Goal: Task Accomplishment & Management: Manage account settings

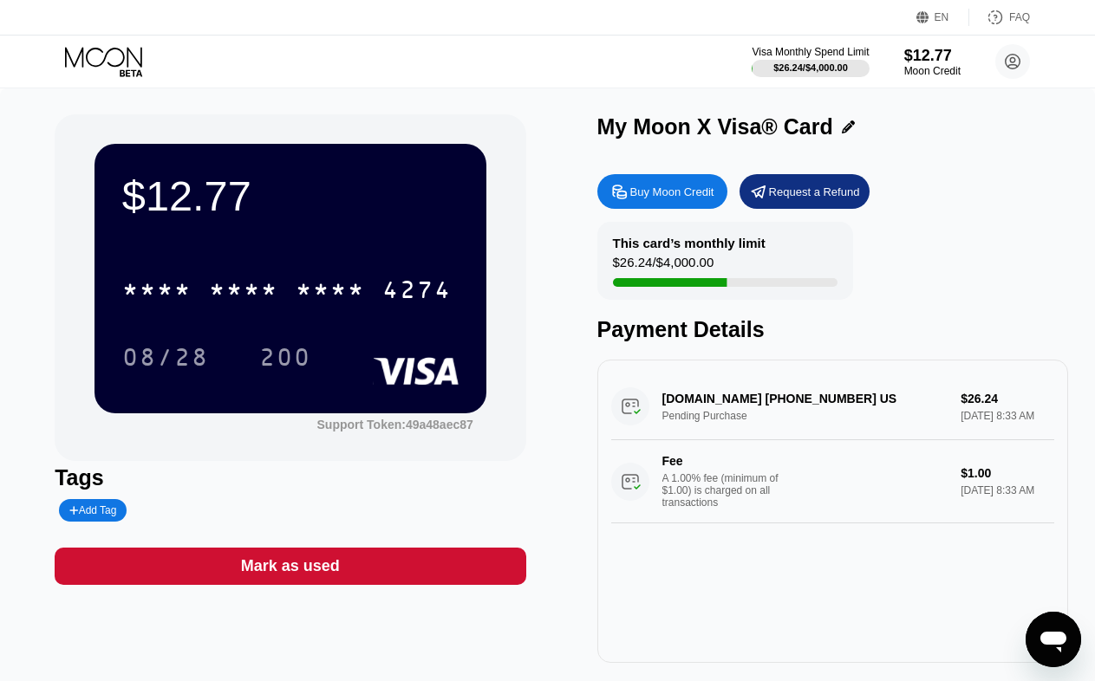
scroll to position [87, 0]
click at [1021, 68] on circle at bounding box center [1012, 61] width 35 height 35
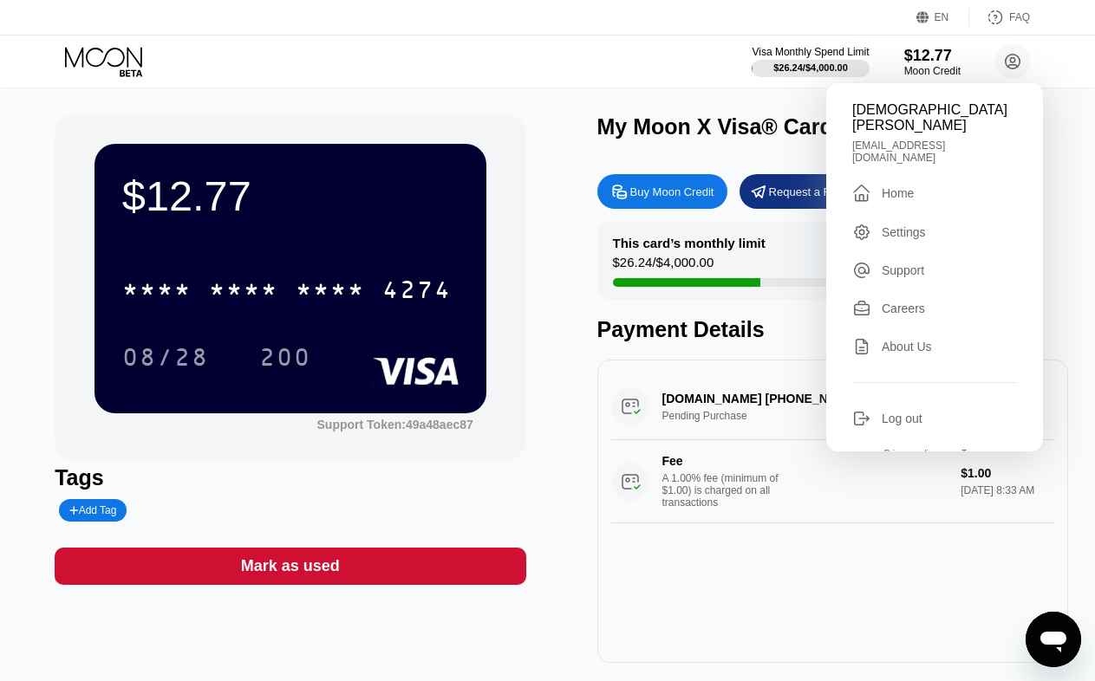
click at [914, 412] on div "Log out" at bounding box center [902, 419] width 41 height 14
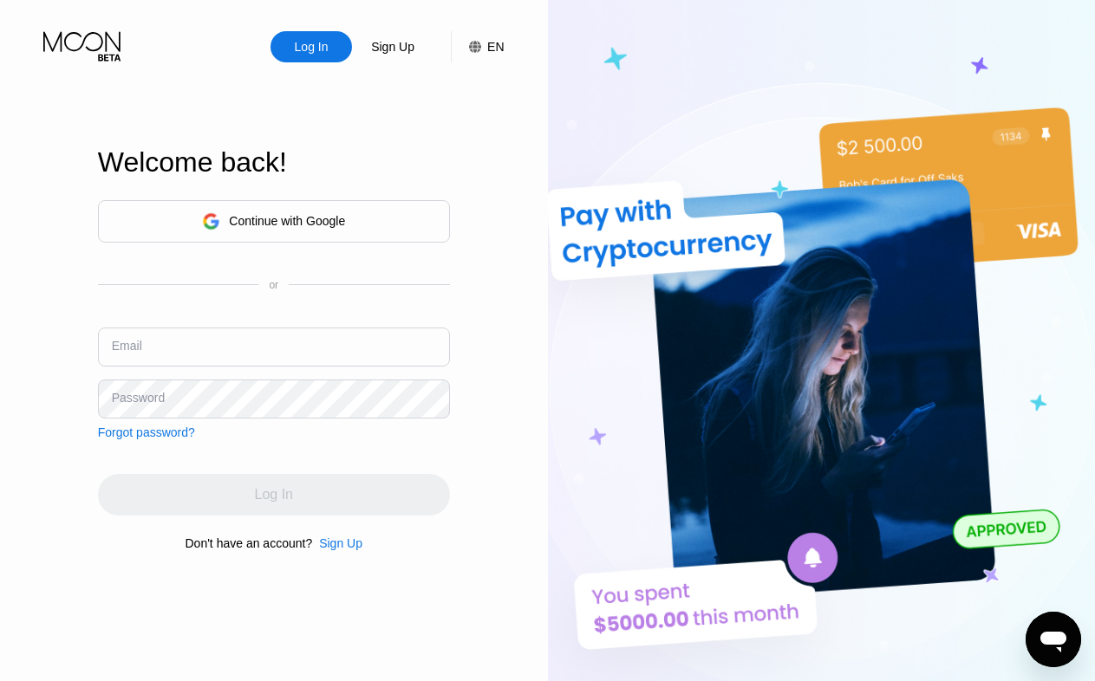
type input "[EMAIL_ADDRESS][DOMAIN_NAME]"
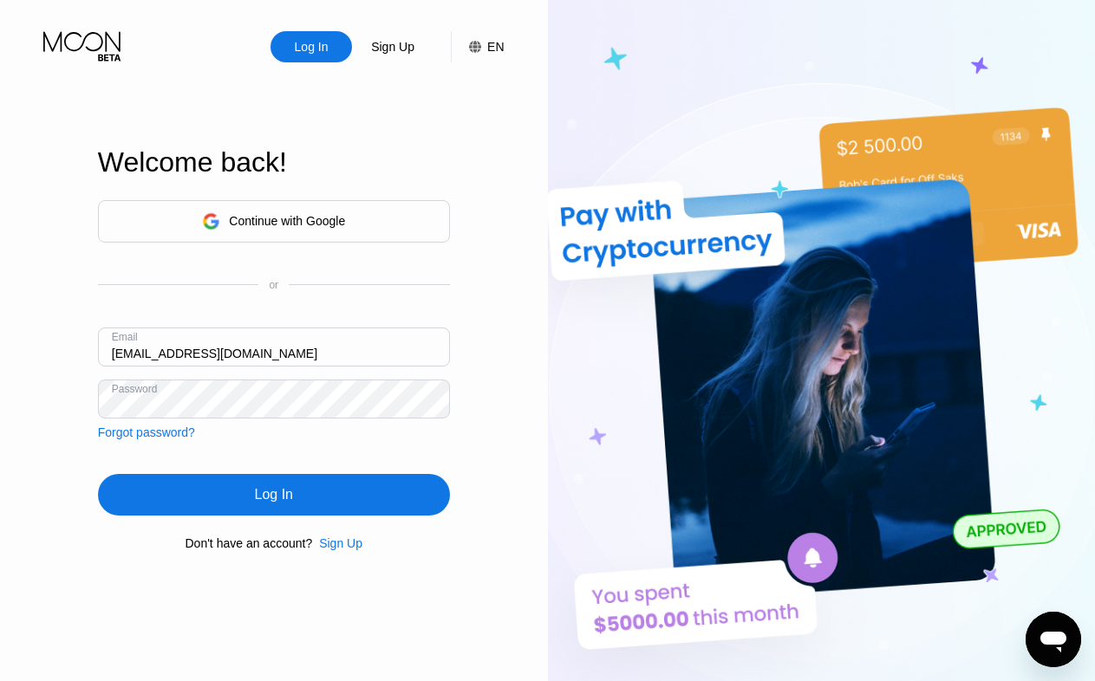
click at [293, 361] on input "[EMAIL_ADDRESS][DOMAIN_NAME]" at bounding box center [274, 347] width 352 height 39
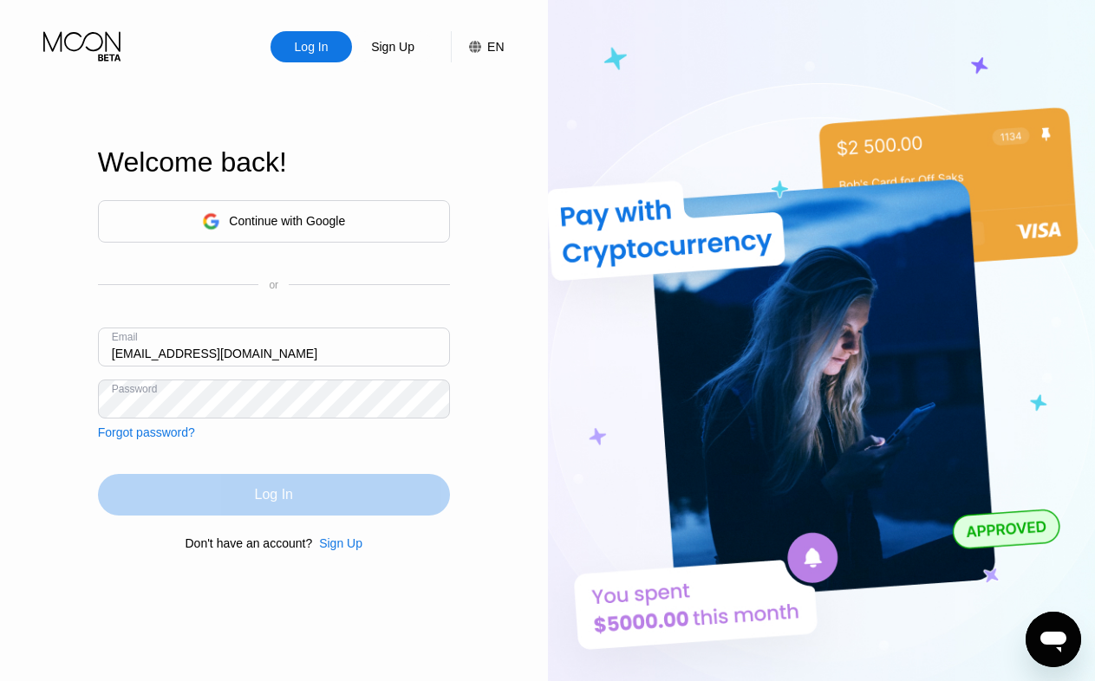
click at [296, 492] on div "Log In" at bounding box center [274, 495] width 352 height 42
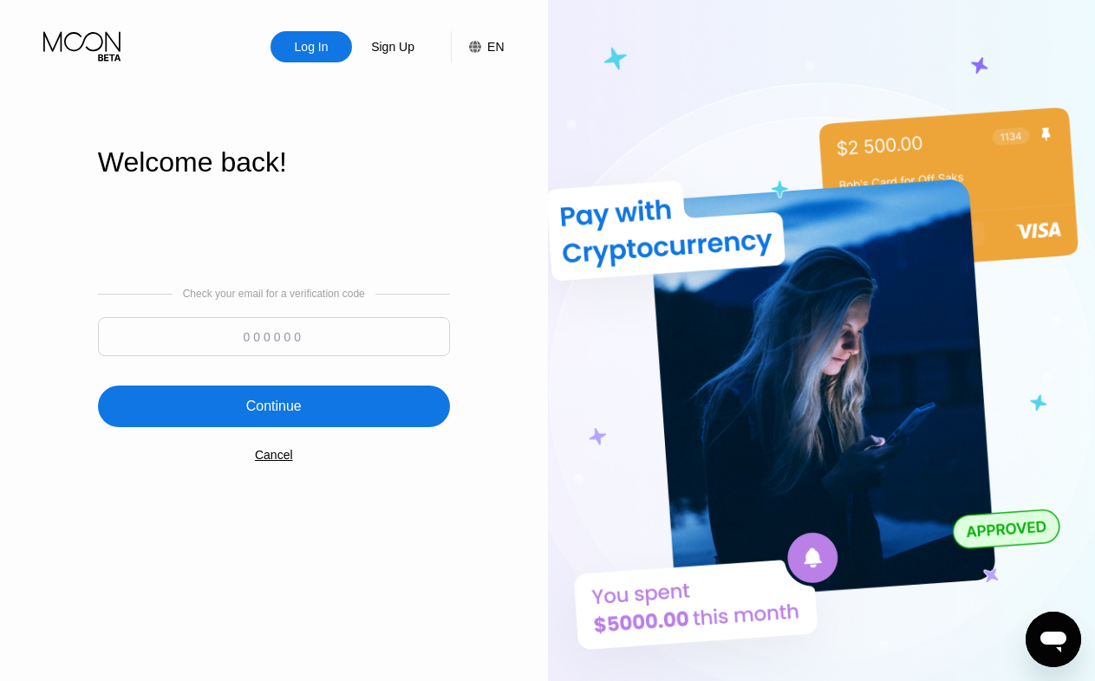
click at [309, 339] on input at bounding box center [274, 336] width 352 height 39
type input "342148"
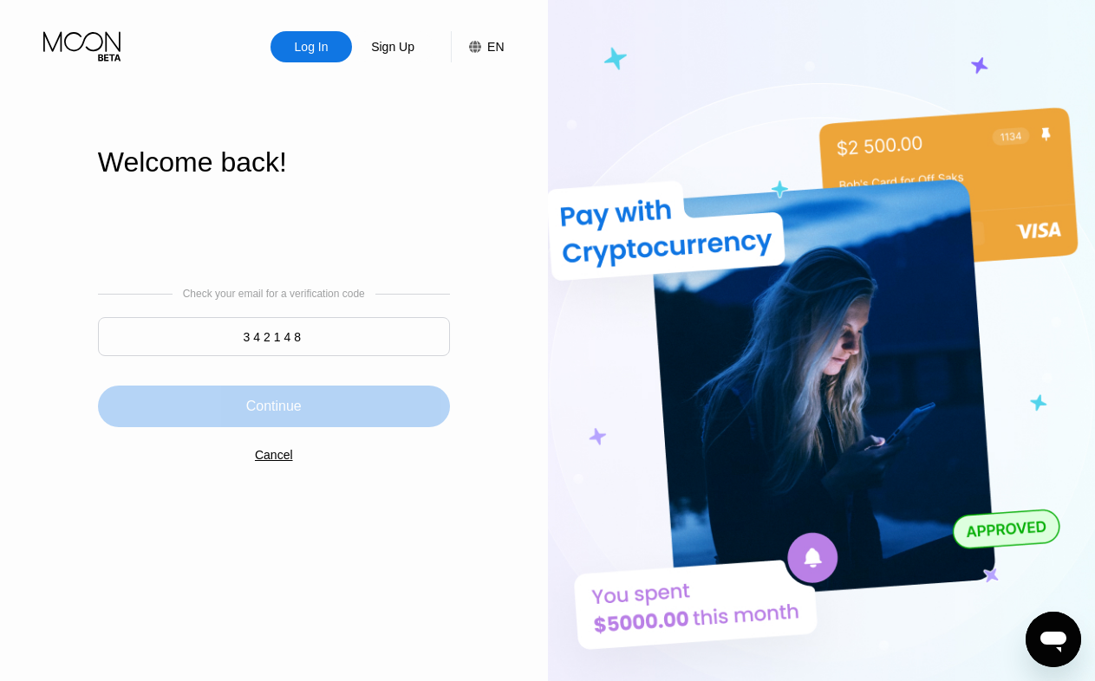
click at [324, 400] on div "Continue" at bounding box center [274, 407] width 352 height 42
